Goal: Transaction & Acquisition: Download file/media

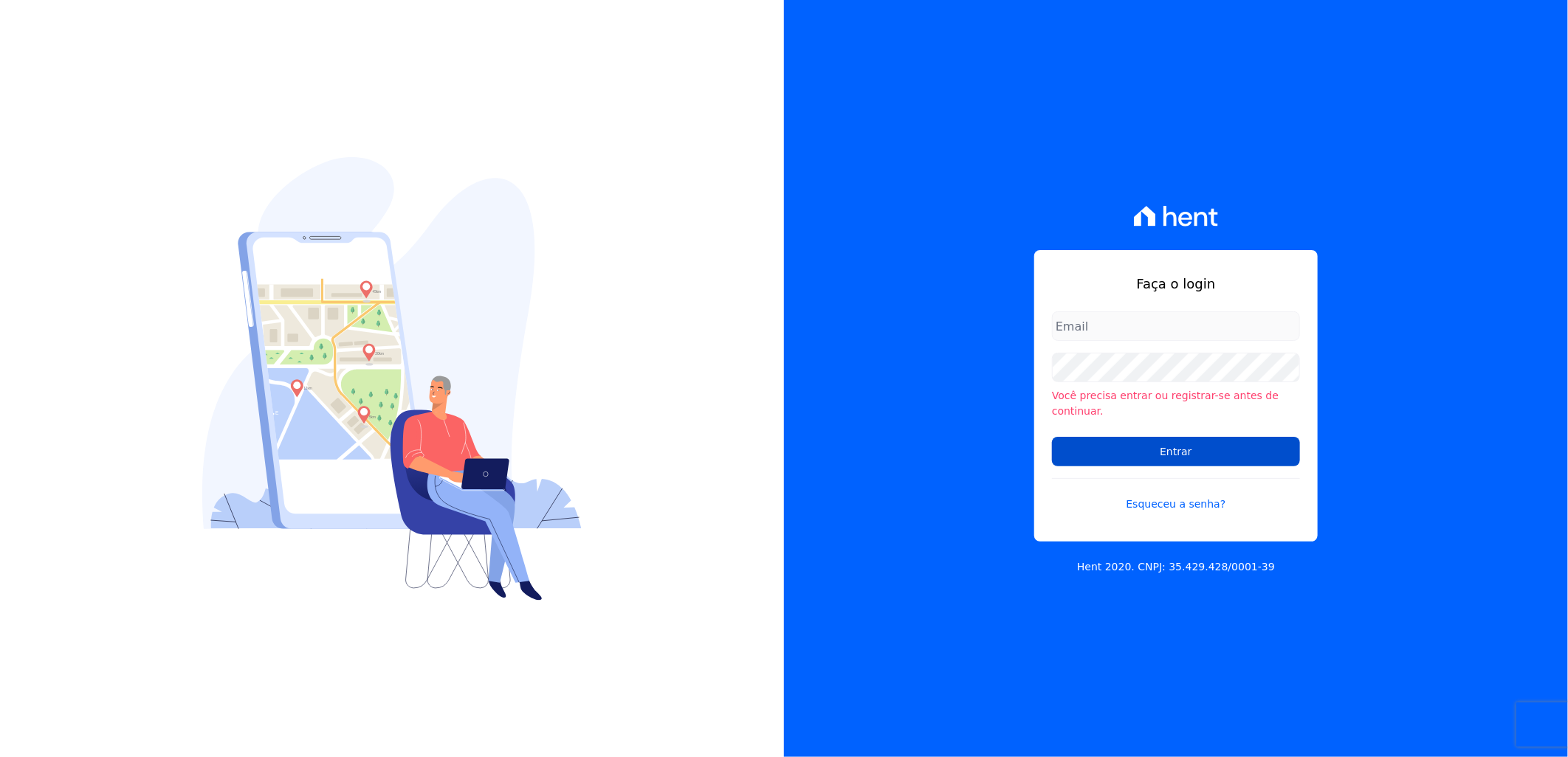
type input "artur@fontouraengenharia.com.br"
click at [1186, 444] on input "Entrar" at bounding box center [1175, 452] width 248 height 29
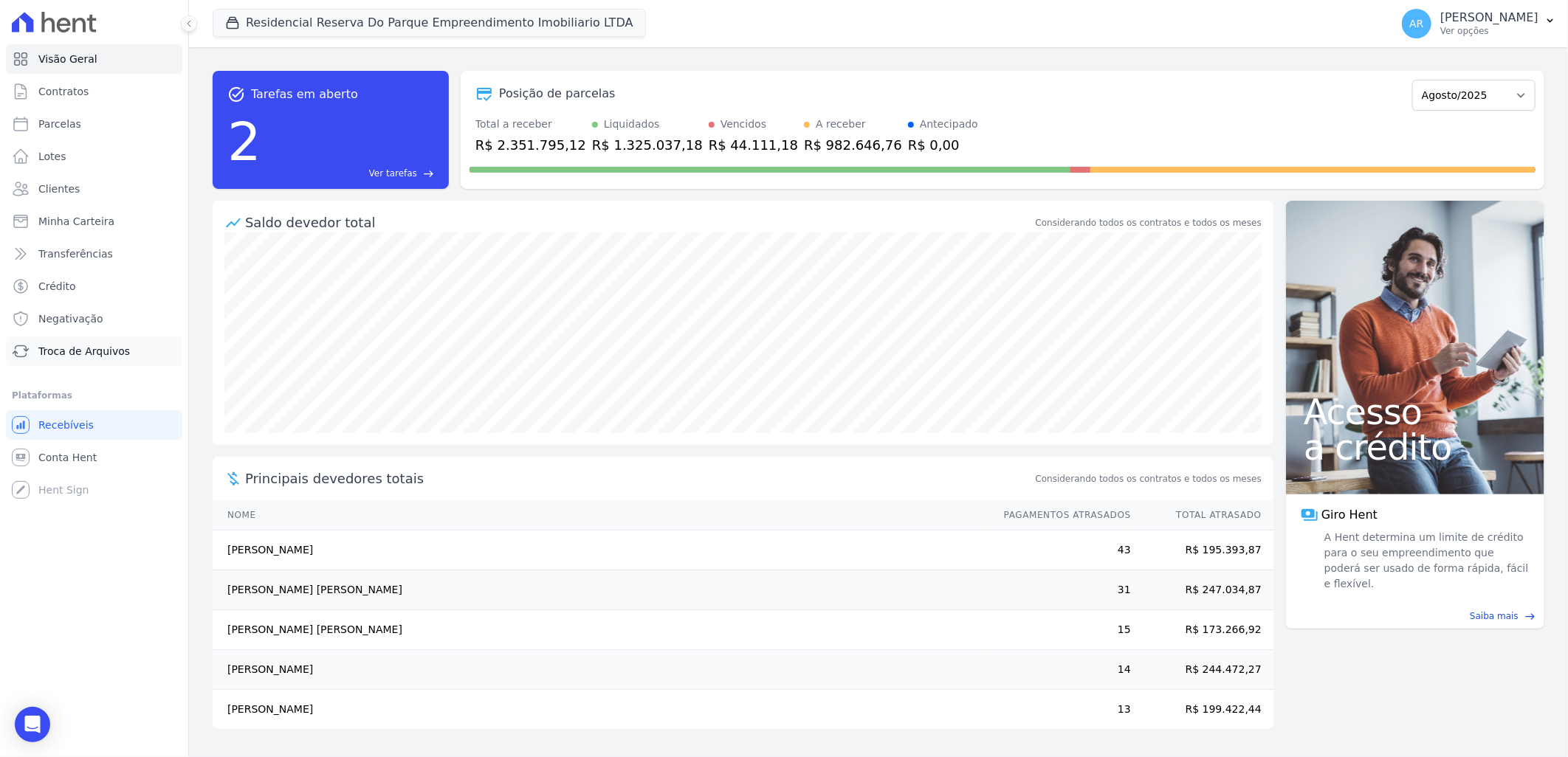
click at [101, 352] on span "Troca de Arquivos" at bounding box center [84, 352] width 91 height 15
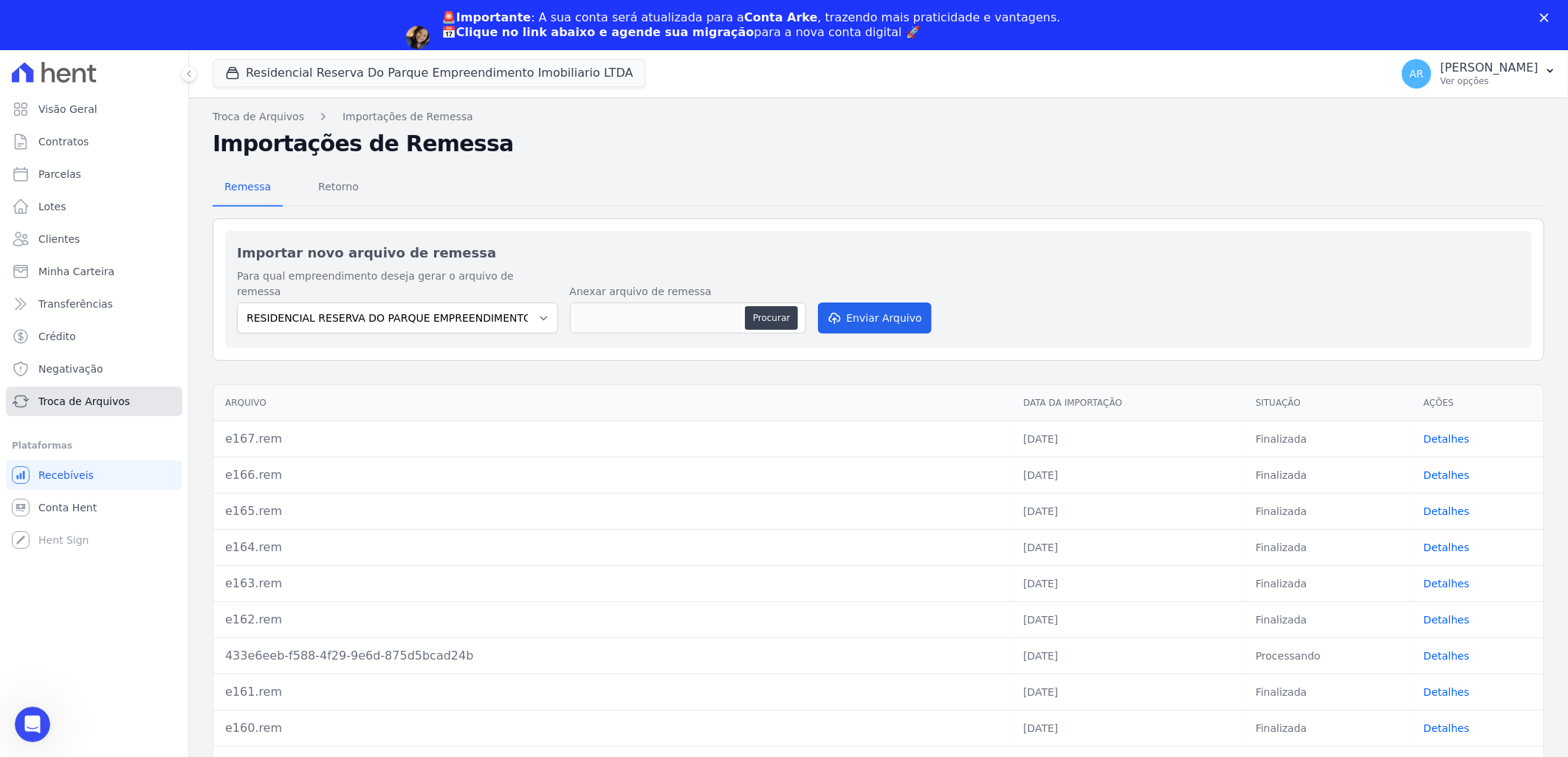
click at [106, 401] on span "Troca de Arquivos" at bounding box center [84, 402] width 91 height 15
click at [347, 186] on span "Retorno" at bounding box center [338, 186] width 58 height 29
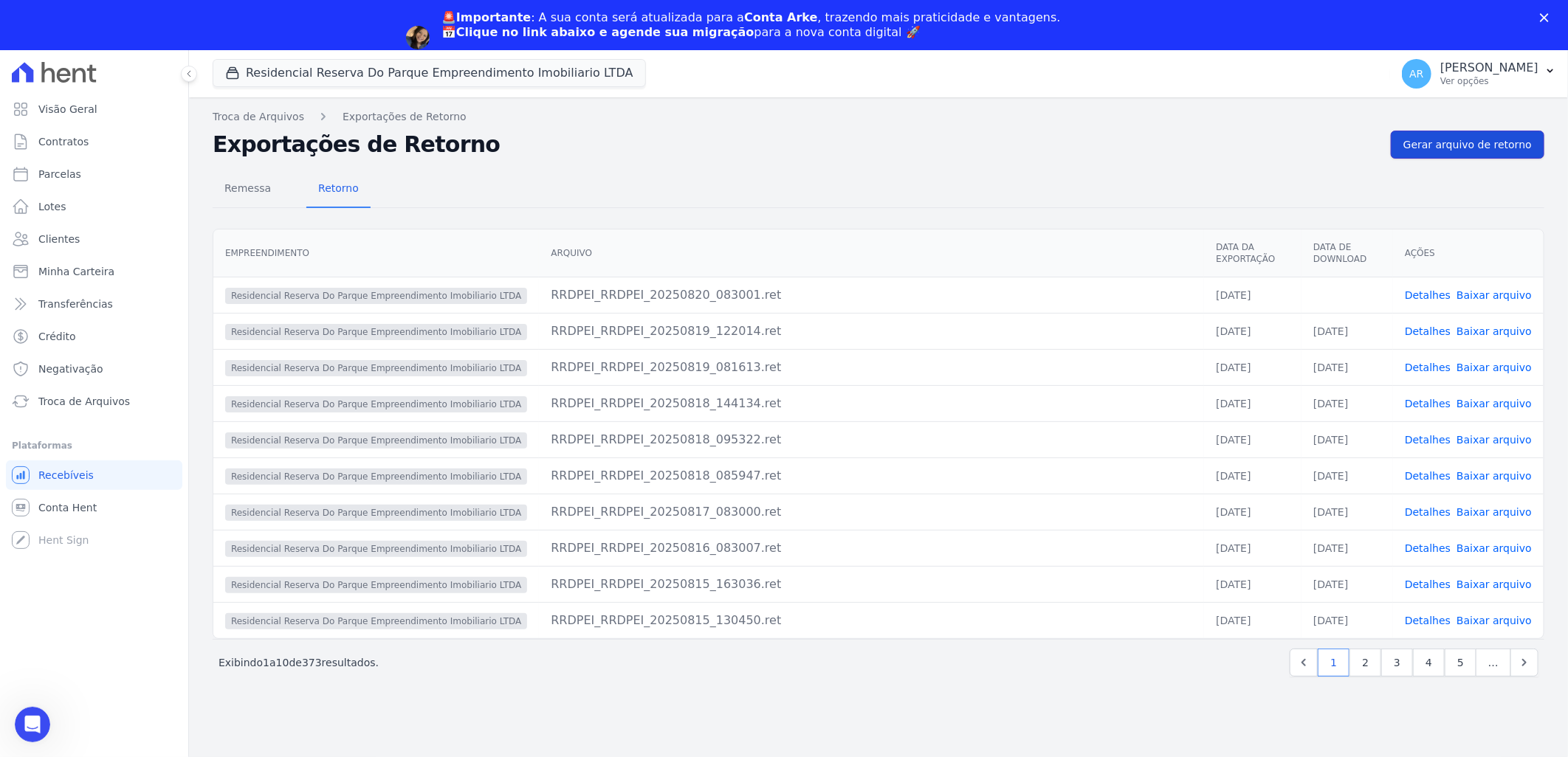
click at [1470, 143] on span "Gerar arquivo de retorno" at bounding box center [1467, 145] width 128 height 15
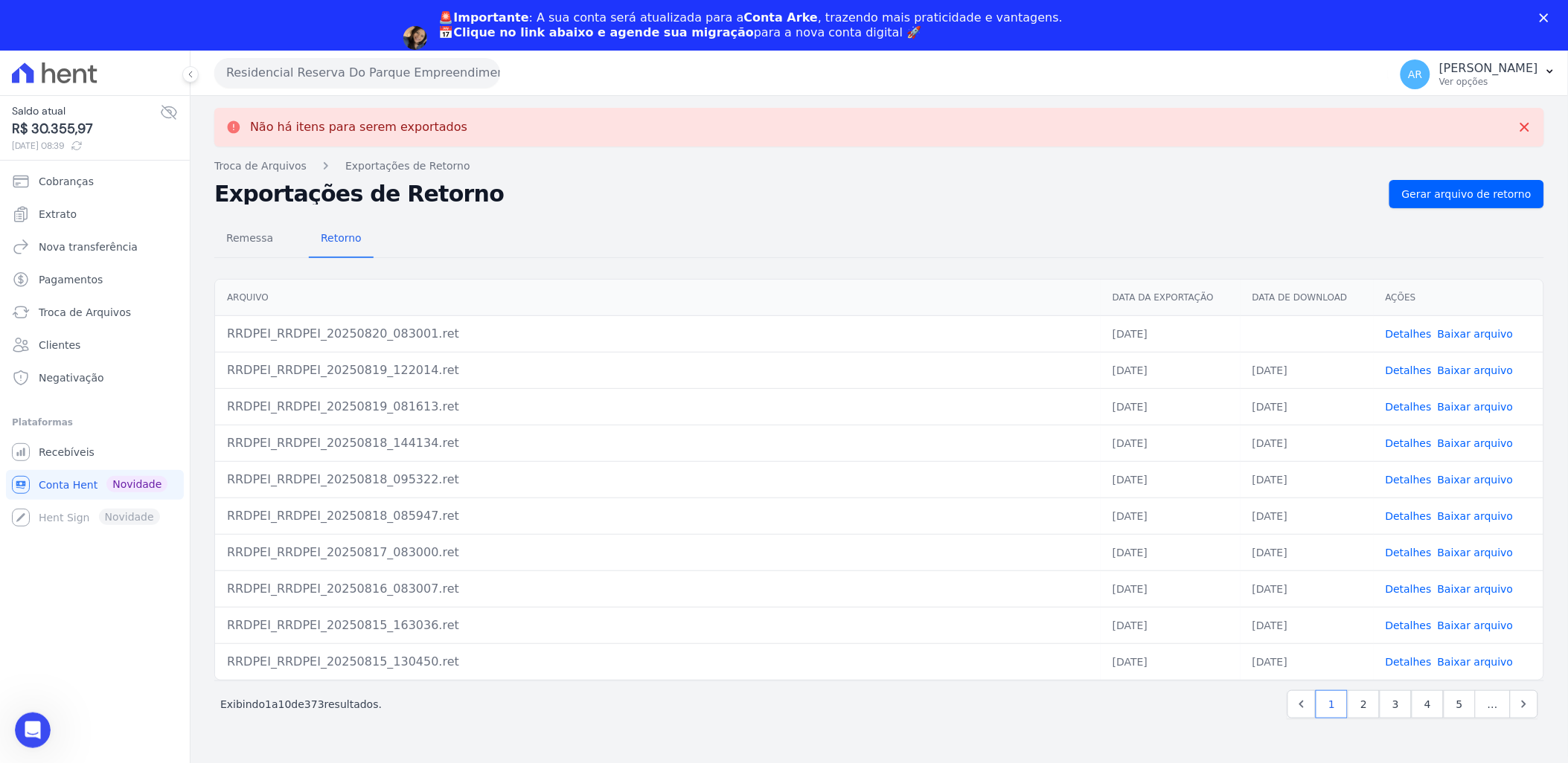
click at [1459, 328] on link "Baixar arquivo" at bounding box center [1475, 334] width 76 height 12
